Goal: Task Accomplishment & Management: Complete application form

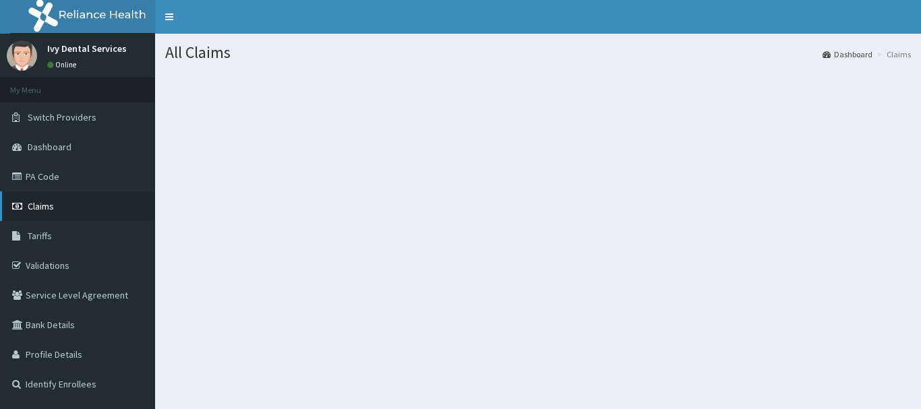
click at [53, 206] on span "Claims" at bounding box center [41, 206] width 26 height 12
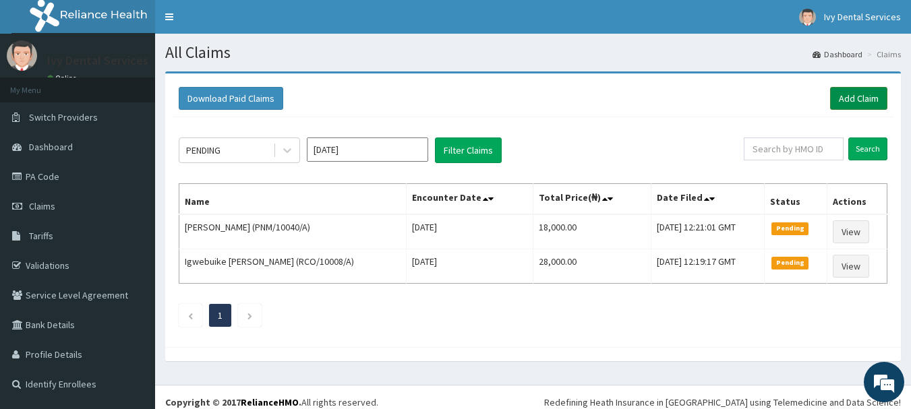
click at [855, 98] on link "Add Claim" at bounding box center [858, 98] width 57 height 23
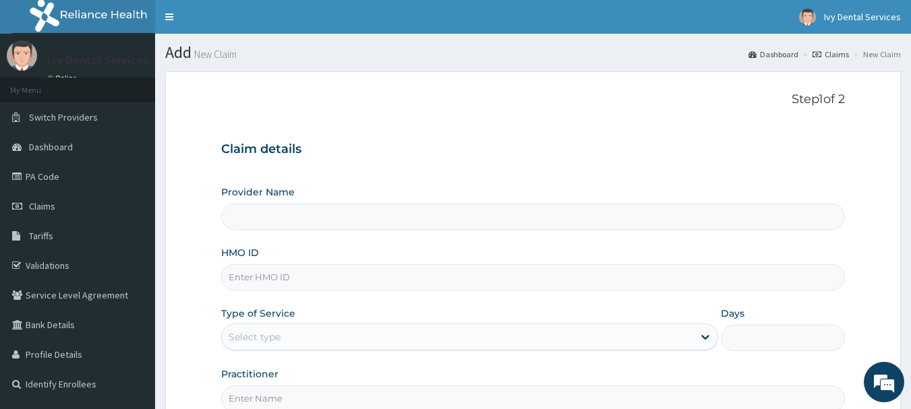
type input "Ivy Dental Services"
click at [632, 281] on input "HMO ID" at bounding box center [533, 277] width 625 height 26
type input "GRS/10124/C"
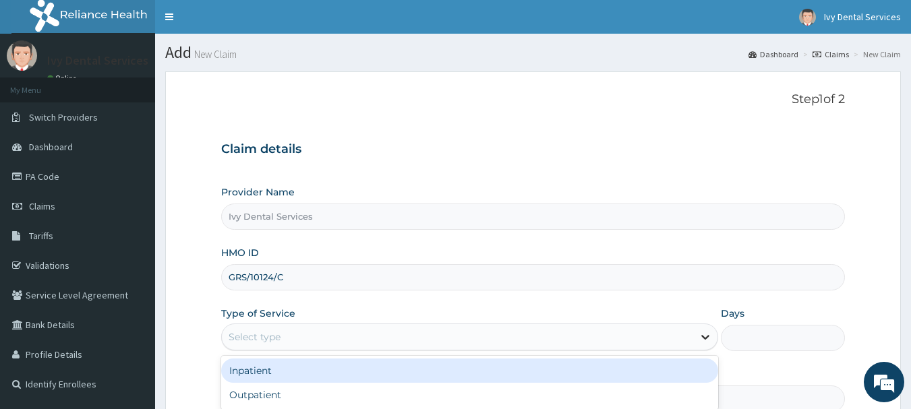
click at [705, 341] on icon at bounding box center [705, 337] width 13 height 13
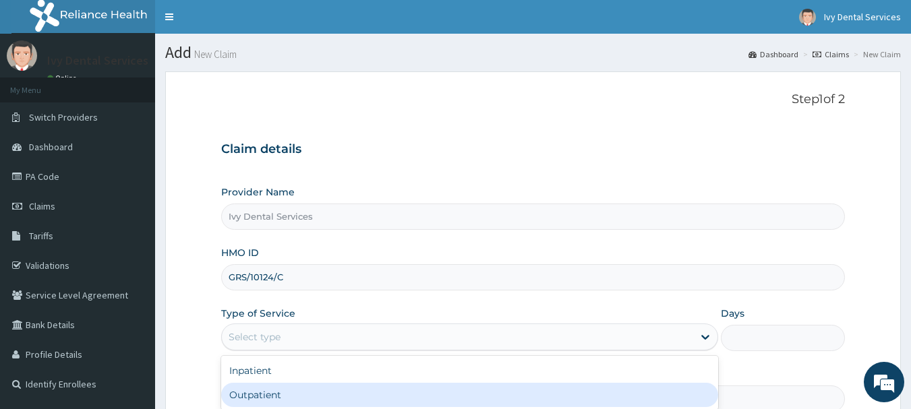
click at [660, 396] on div "Outpatient" at bounding box center [469, 395] width 497 height 24
type input "1"
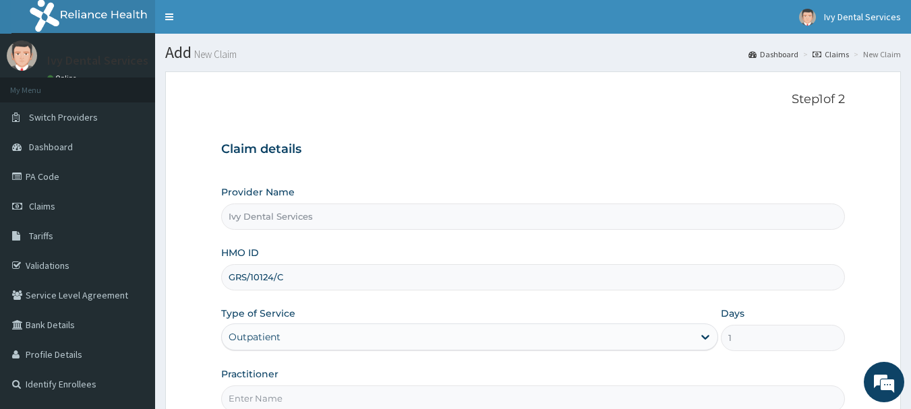
scroll to position [145, 0]
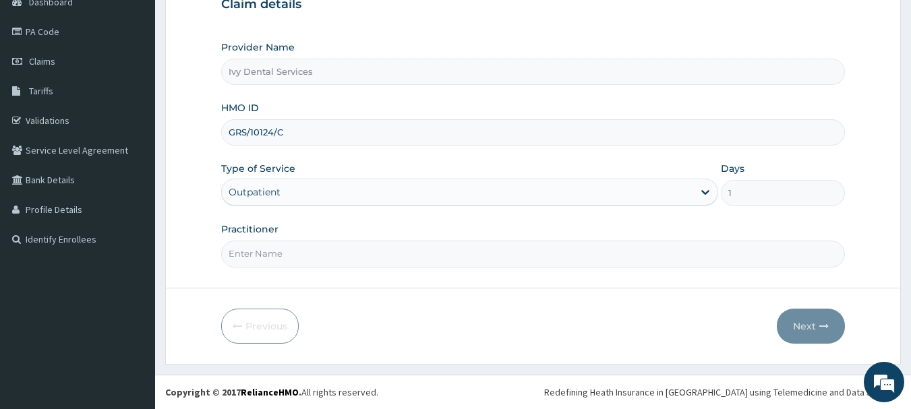
click at [508, 256] on input "Practitioner" at bounding box center [533, 254] width 625 height 26
type input "[PERSON_NAME]"
click at [799, 321] on button "Next" at bounding box center [811, 326] width 68 height 35
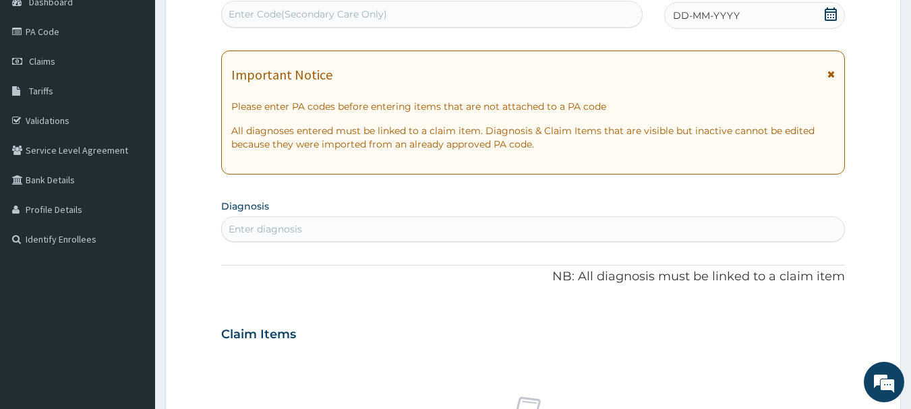
click at [833, 17] on icon at bounding box center [830, 13] width 13 height 13
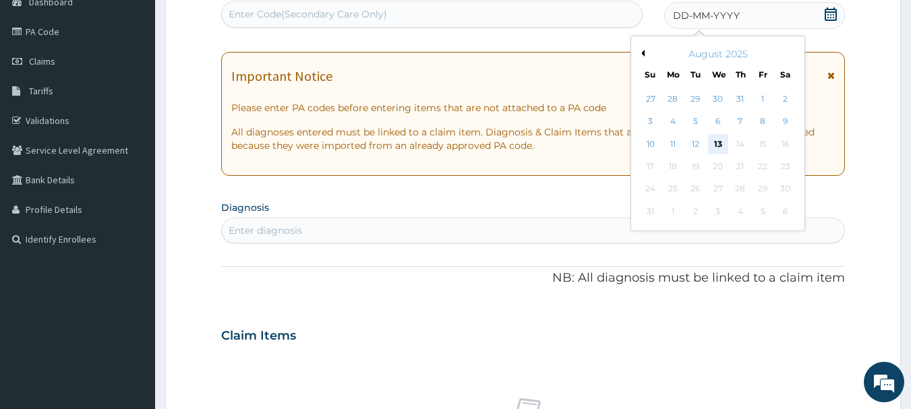
click at [722, 140] on div "13" at bounding box center [718, 144] width 20 height 20
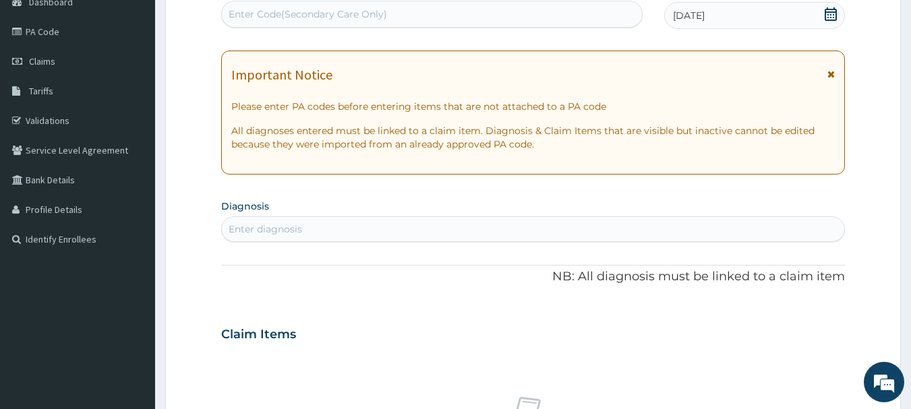
click at [618, 20] on div "Enter Code(Secondary Care Only)" at bounding box center [432, 14] width 421 height 22
type input "PA/F/B009"
click at [618, 20] on div "Enter Code(Secondary Care Only)" at bounding box center [432, 14] width 421 height 22
type input "P"
drag, startPoint x: 618, startPoint y: 20, endPoint x: 453, endPoint y: 12, distance: 165.5
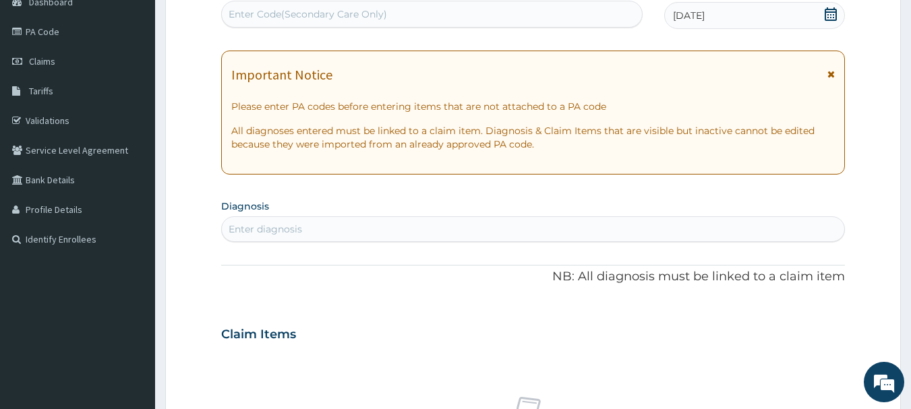
click at [453, 12] on div "Enter Code(Secondary Care Only)" at bounding box center [432, 14] width 421 height 22
drag, startPoint x: 453, startPoint y: 12, endPoint x: 428, endPoint y: 13, distance: 24.3
click at [428, 13] on div "Enter Code(Secondary Care Only)" at bounding box center [432, 14] width 421 height 22
click at [326, 13] on div "Enter Code(Secondary Care Only)" at bounding box center [308, 13] width 159 height 13
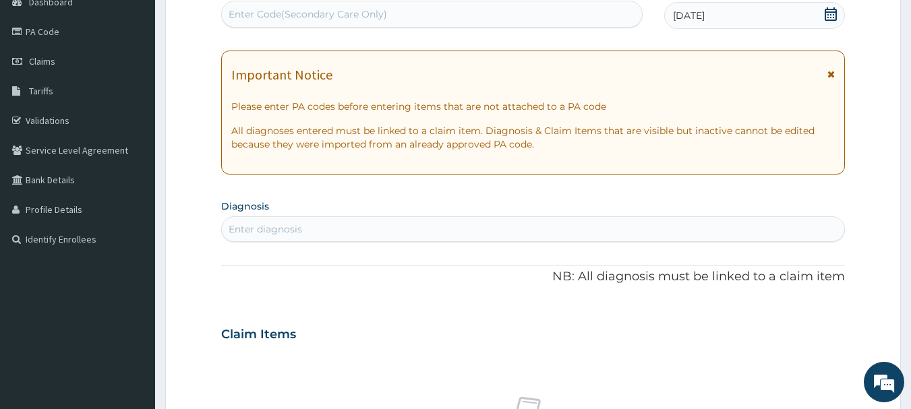
click at [326, 13] on div "Enter Code(Secondary Care Only)" at bounding box center [308, 13] width 159 height 13
drag, startPoint x: 326, startPoint y: 13, endPoint x: 347, endPoint y: 3, distance: 22.9
click at [347, 3] on div "Enter Code(Secondary Care Only)" at bounding box center [432, 14] width 422 height 27
type input "PA/F1B009"
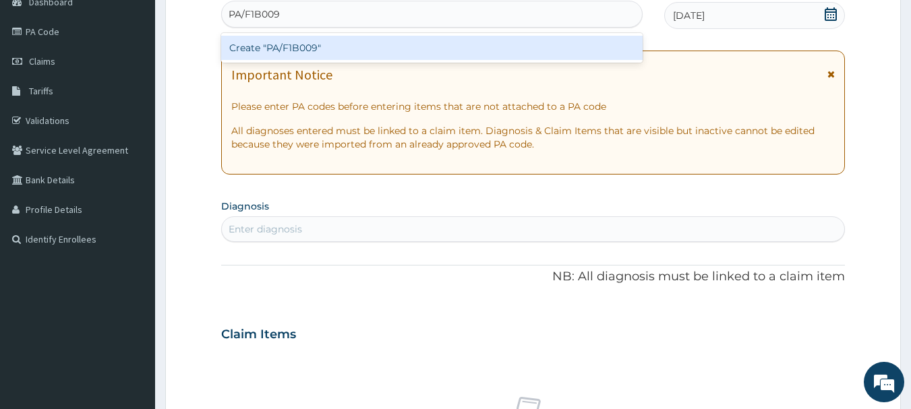
click at [389, 40] on div "Create "PA/F1B009"" at bounding box center [432, 48] width 422 height 24
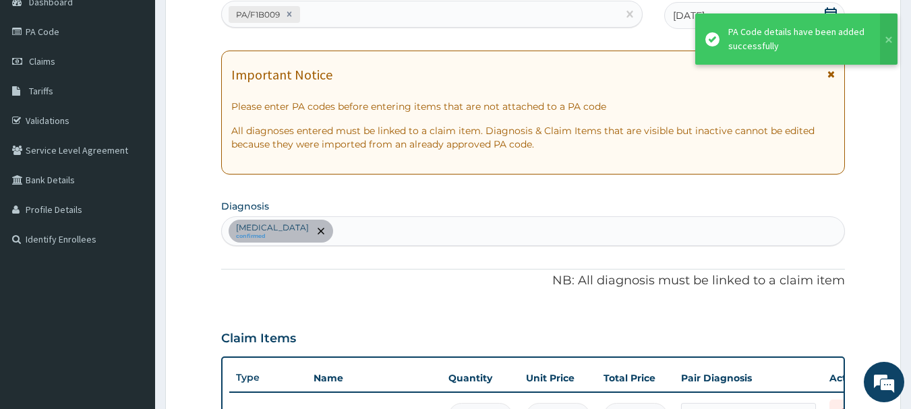
scroll to position [450, 0]
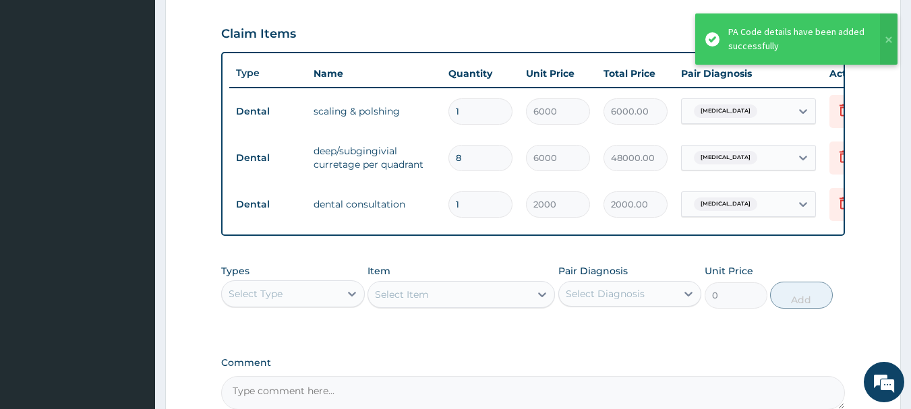
click at [487, 163] on input "8" at bounding box center [481, 158] width 64 height 26
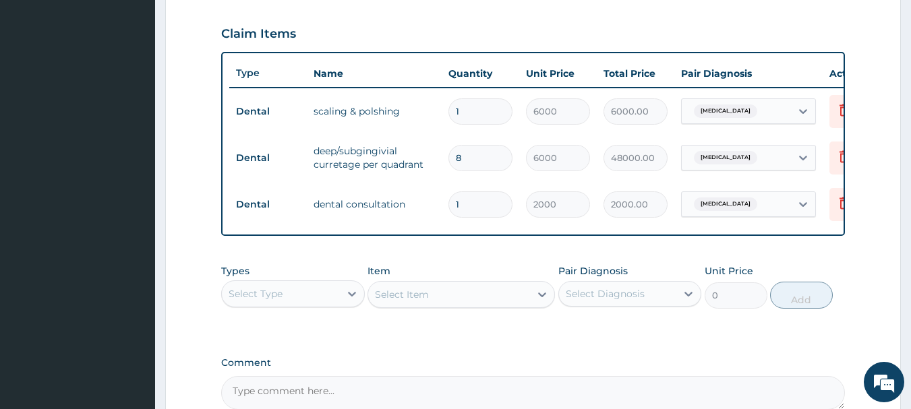
type input "0.00"
type input "5"
type input "30000.00"
type input "0.00"
type input "4"
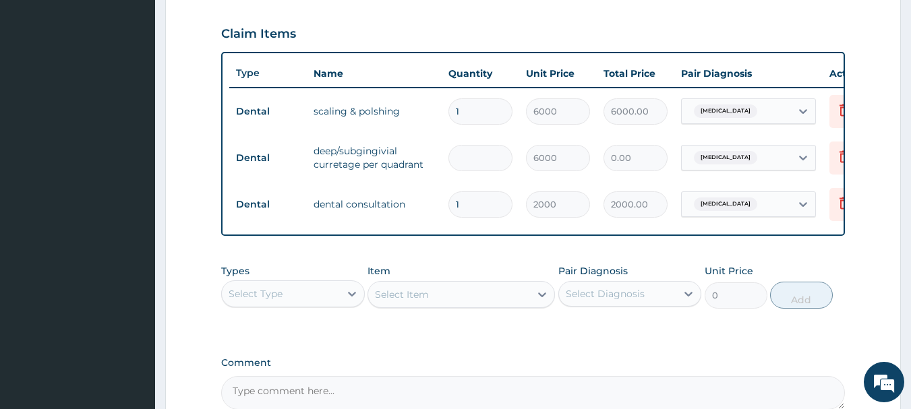
type input "24000.00"
type input "0.00"
type input "3"
type input "18000.00"
type input "0.00"
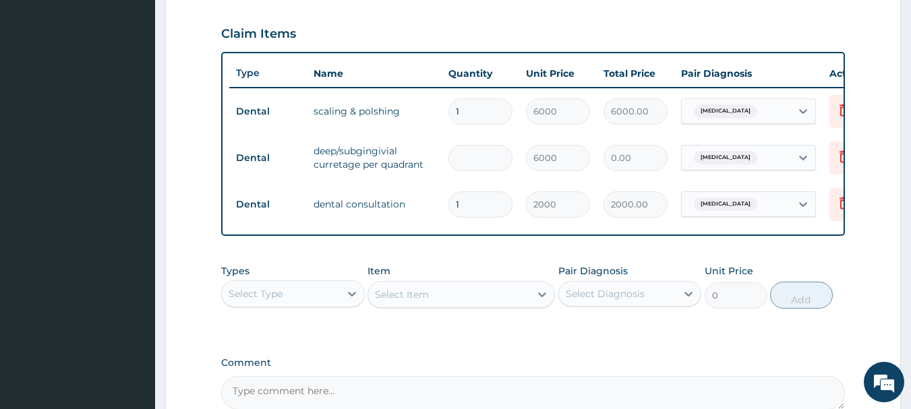
type input "4"
type input "24000.00"
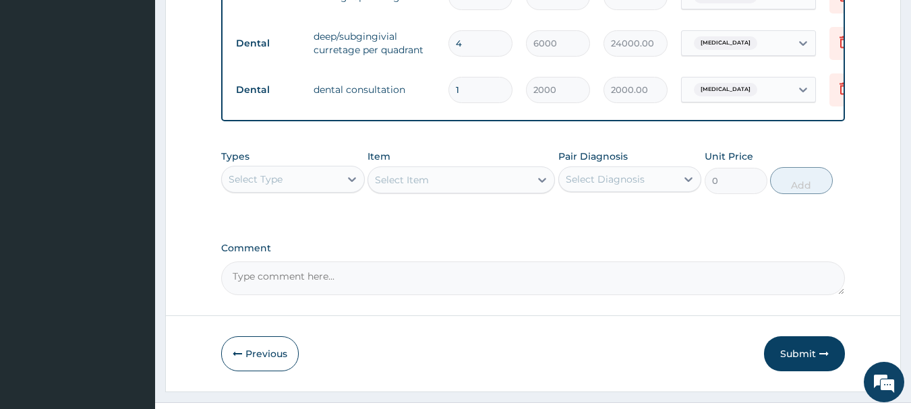
scroll to position [602, 0]
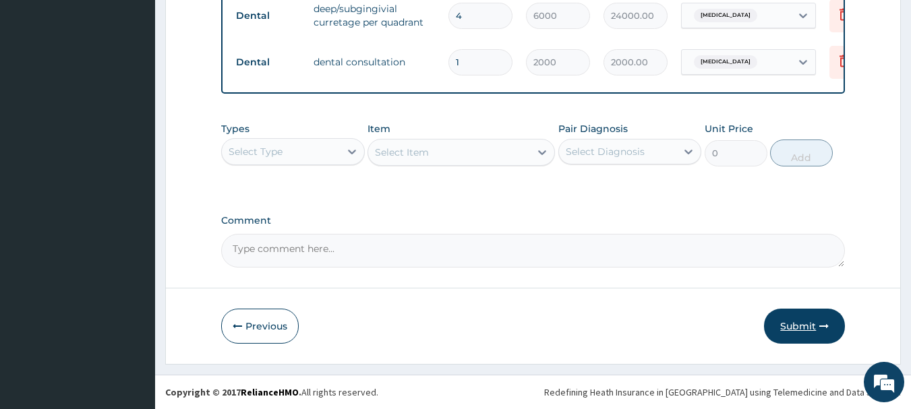
type input "4"
click at [780, 324] on button "Submit" at bounding box center [804, 326] width 81 height 35
